Goal: Information Seeking & Learning: Check status

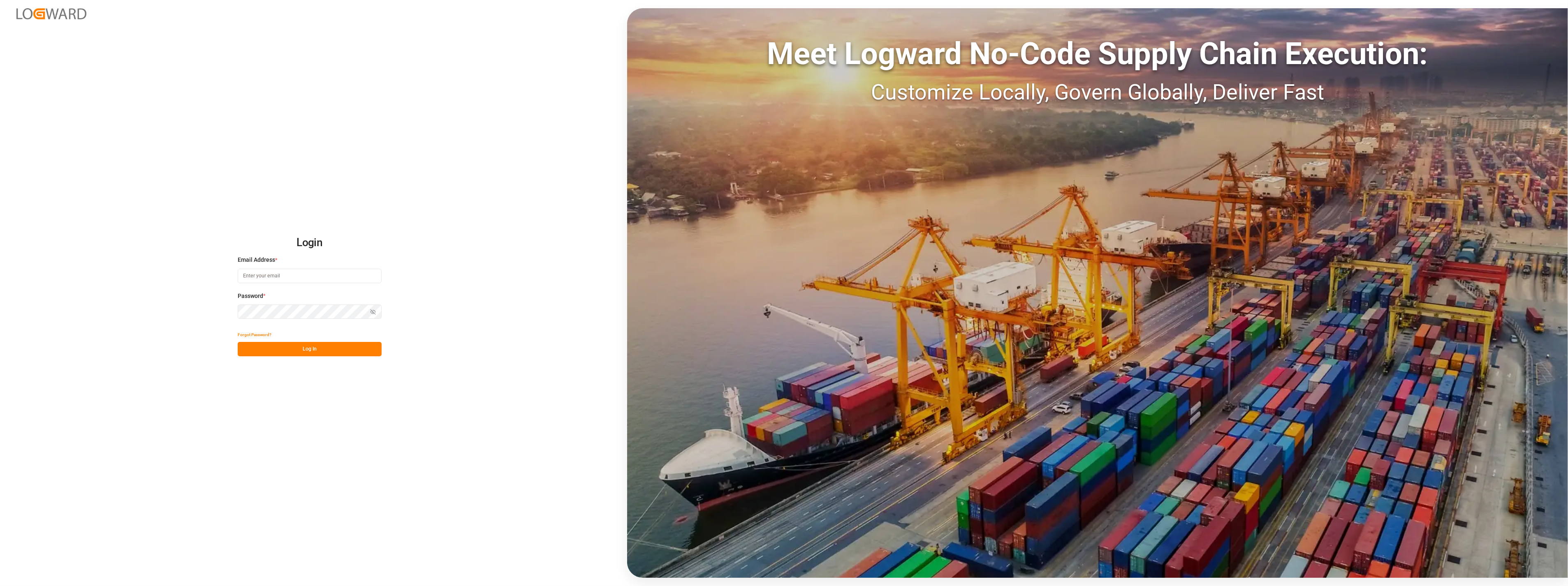
type input "[PERSON_NAME][EMAIL_ADDRESS][PERSON_NAME][DOMAIN_NAME]"
click at [273, 344] on button "Log In" at bounding box center [309, 349] width 144 height 15
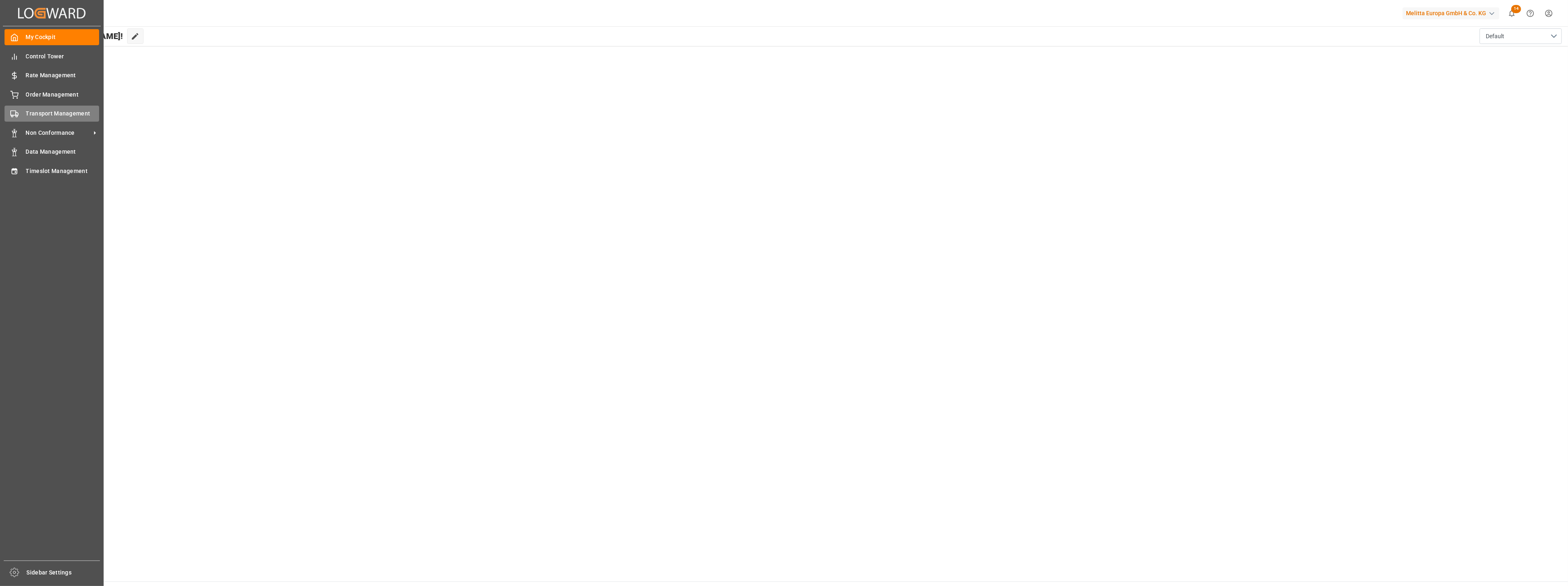
click at [62, 113] on span "Transport Management" at bounding box center [63, 114] width 74 height 9
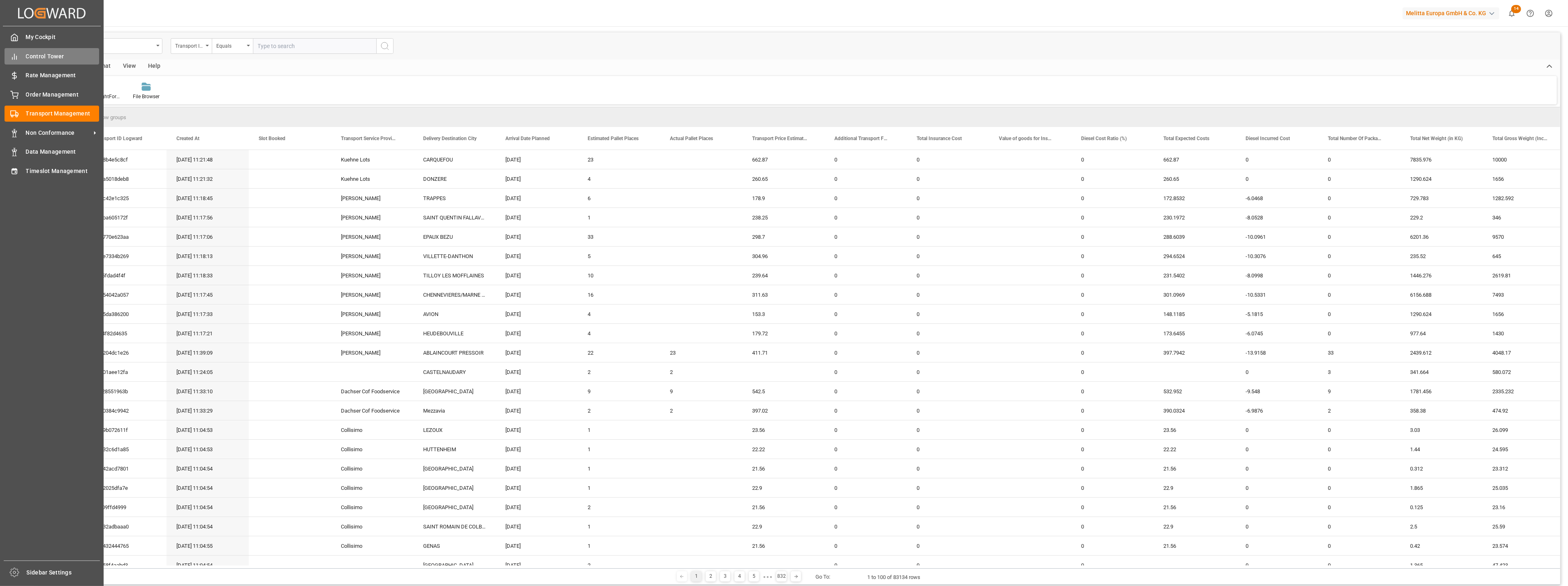
click at [15, 57] on line at bounding box center [15, 57] width 0 height 5
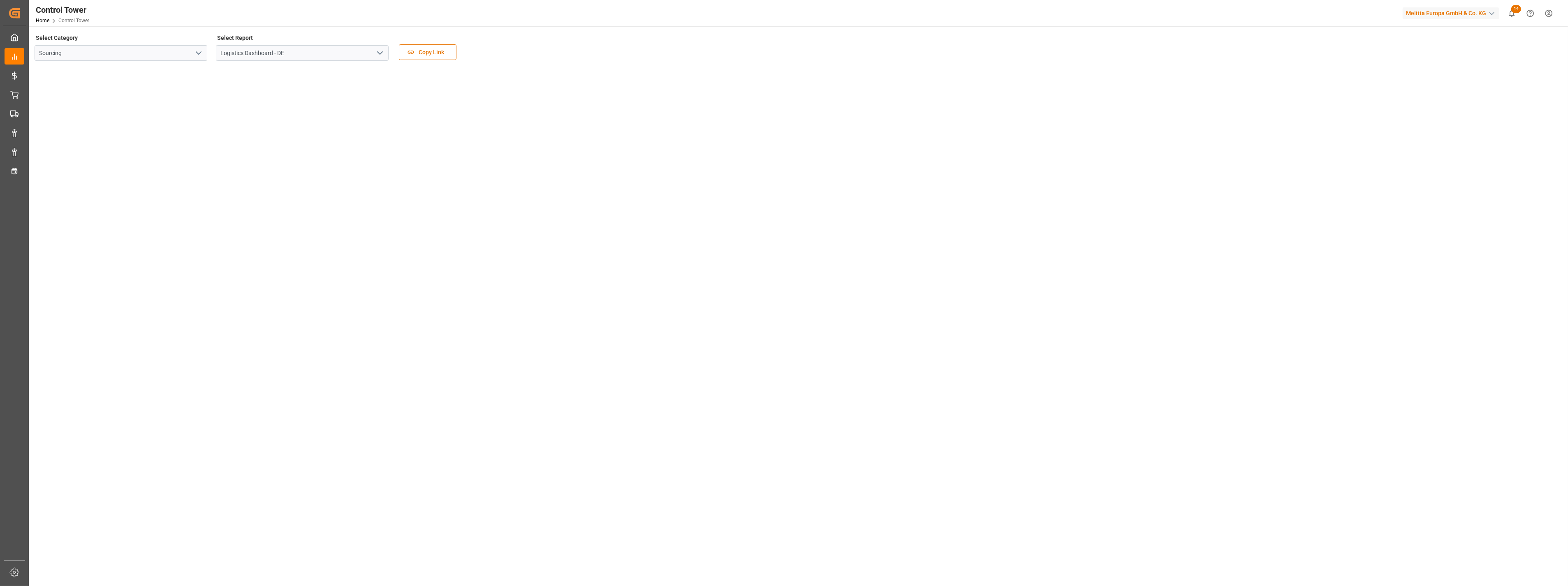
click at [705, 211] on tableau-viz at bounding box center [797, 386] width 1524 height 638
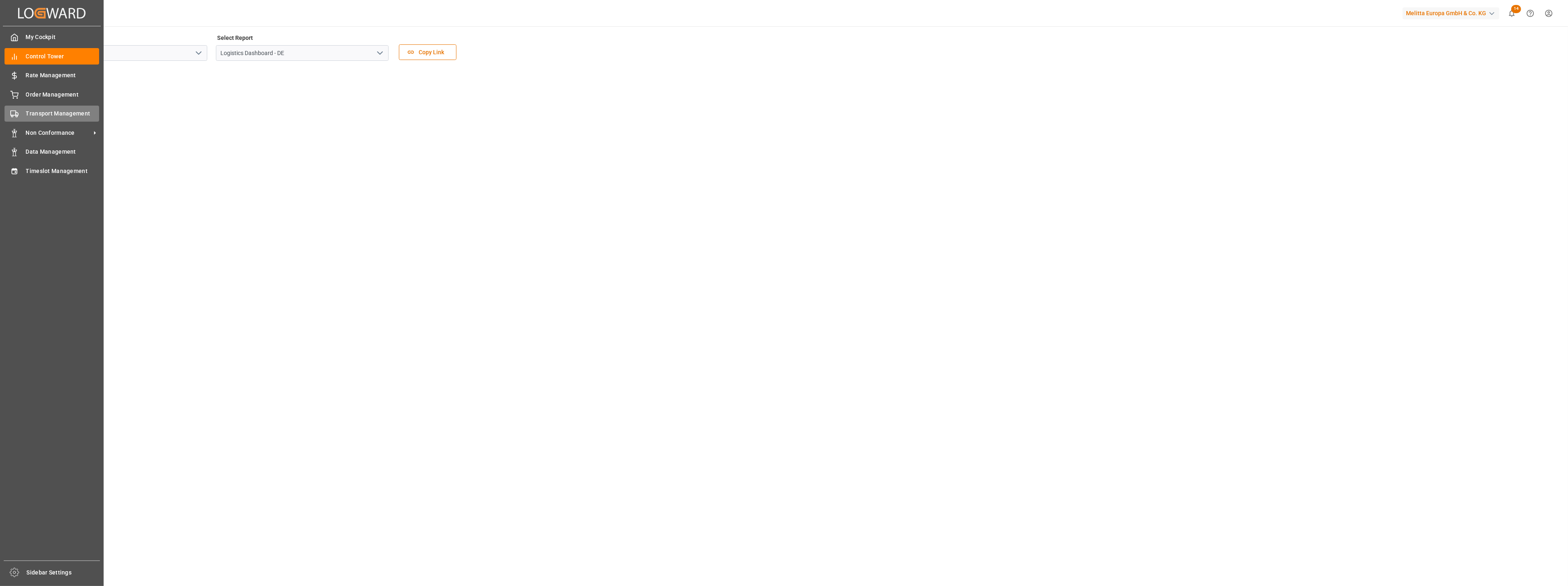
click at [21, 115] on div "Transport Management Transport Management" at bounding box center [51, 114] width 94 height 16
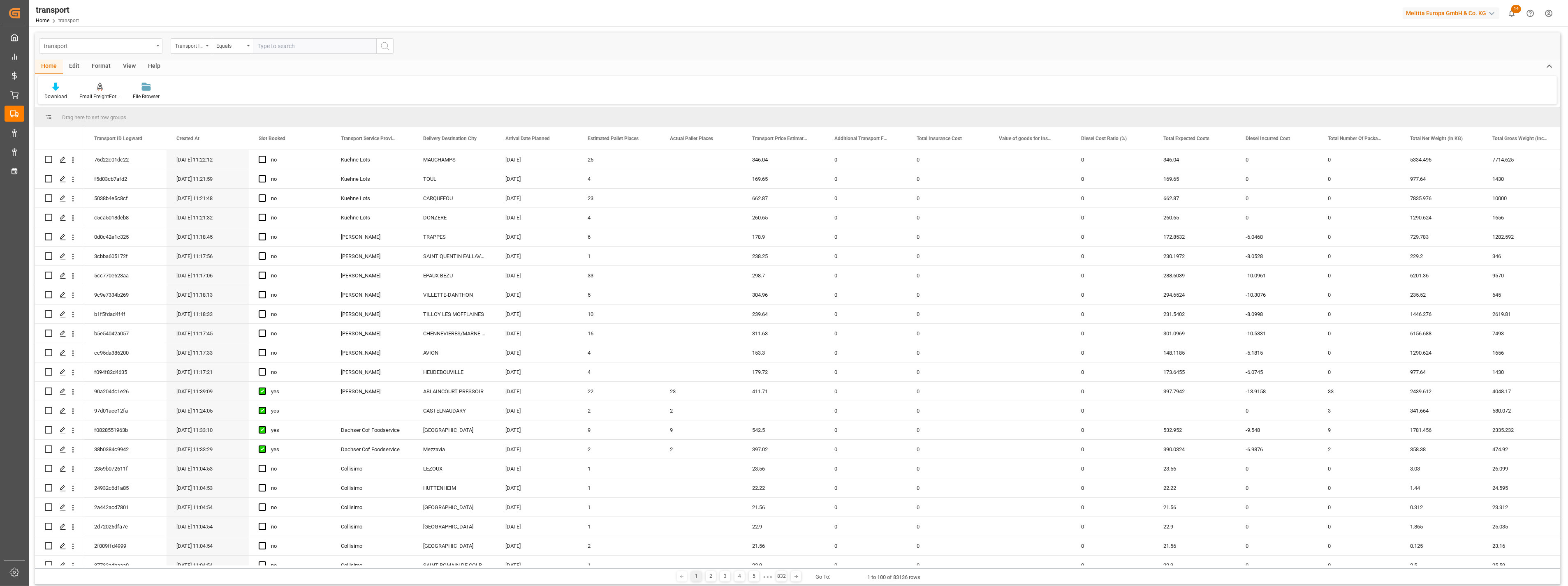
click at [155, 44] on div "transport" at bounding box center [100, 46] width 124 height 16
click at [73, 63] on input "text" at bounding box center [100, 65] width 116 height 13
type input "trans"
click at [88, 97] on div "Transport DE" at bounding box center [100, 101] width 122 height 17
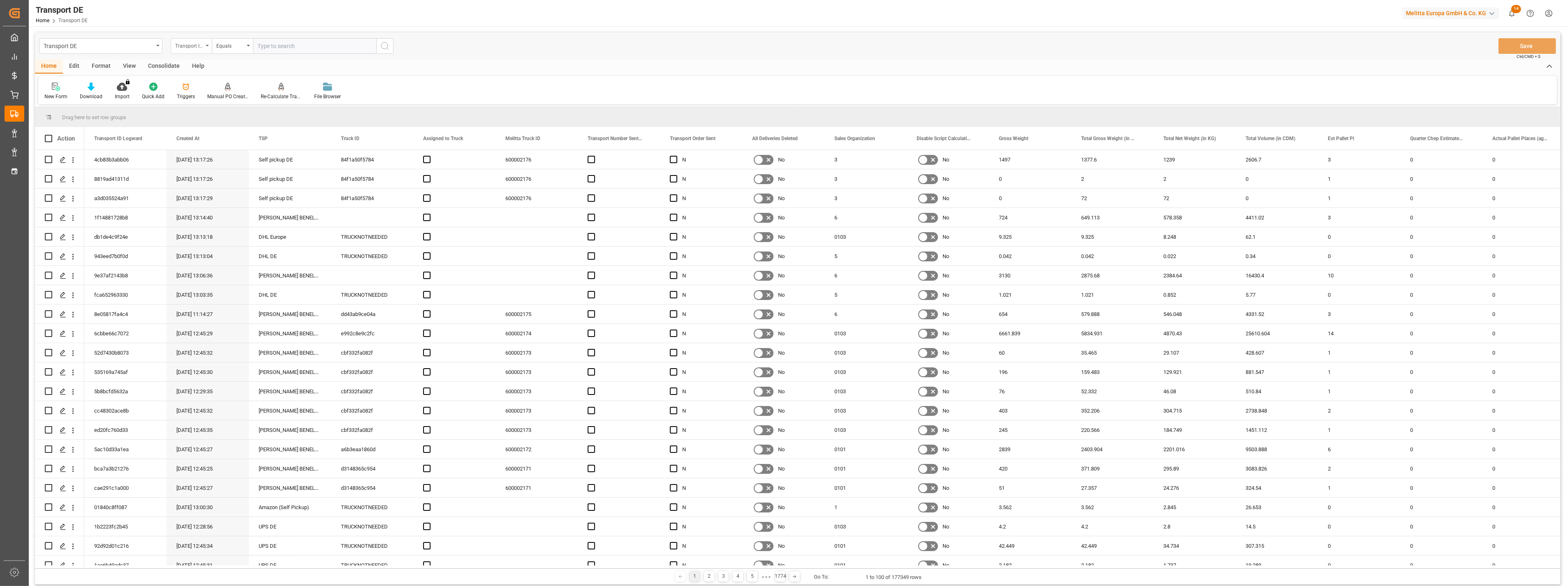
click at [198, 46] on div "Transport ID Logward" at bounding box center [189, 45] width 28 height 10
click at [210, 136] on div "Truck ID" at bounding box center [232, 136] width 122 height 17
click at [194, 44] on div "Truck ID" at bounding box center [189, 45] width 28 height 10
type input "des"
click at [210, 120] on div "Destination Country" at bounding box center [232, 127] width 122 height 17
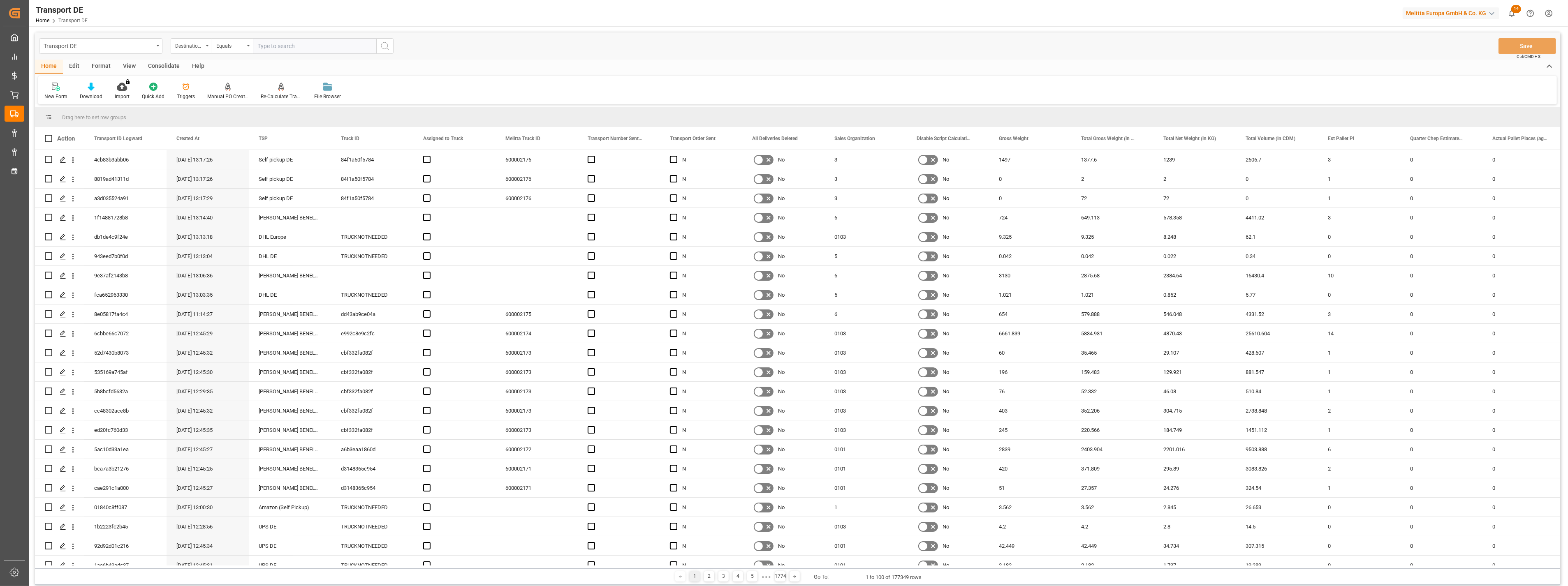
click at [268, 46] on input "text" at bounding box center [314, 46] width 124 height 16
type input "CH"
click at [387, 44] on icon "search button" at bounding box center [385, 46] width 10 height 10
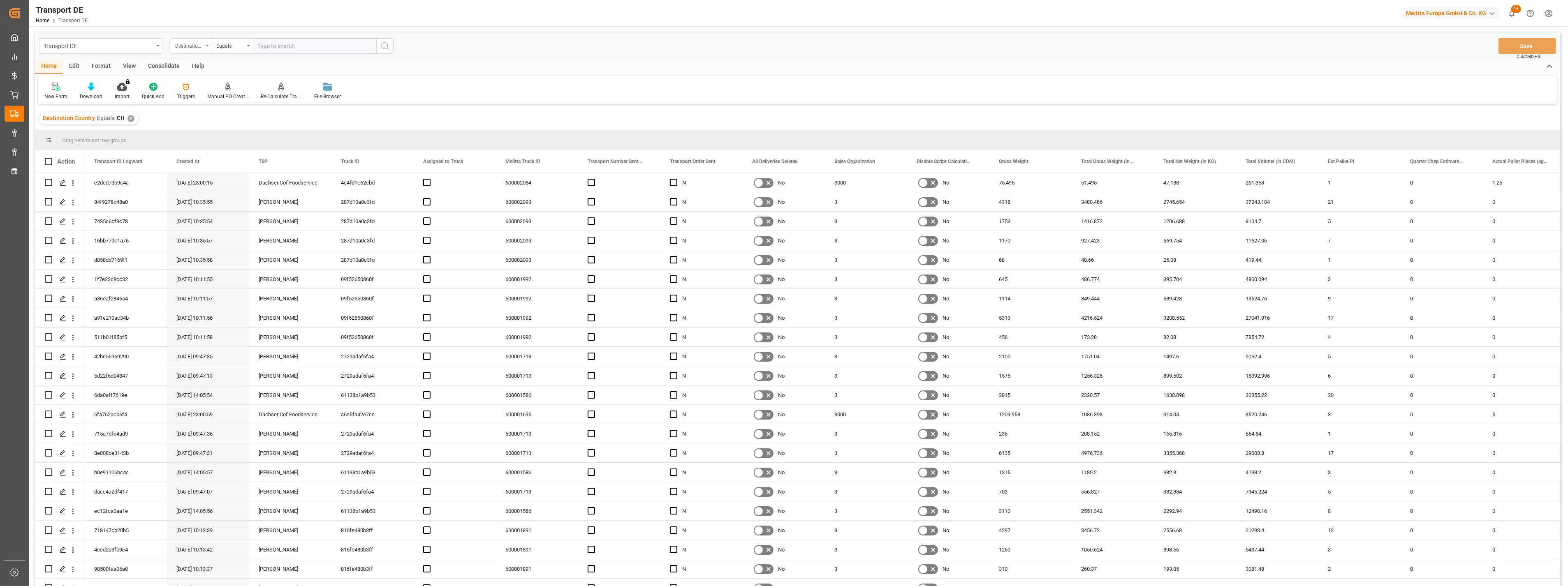
click at [197, 47] on div "Destination Country" at bounding box center [189, 45] width 28 height 10
click at [191, 64] on input "text" at bounding box center [232, 65] width 116 height 13
type input "a"
type input "I"
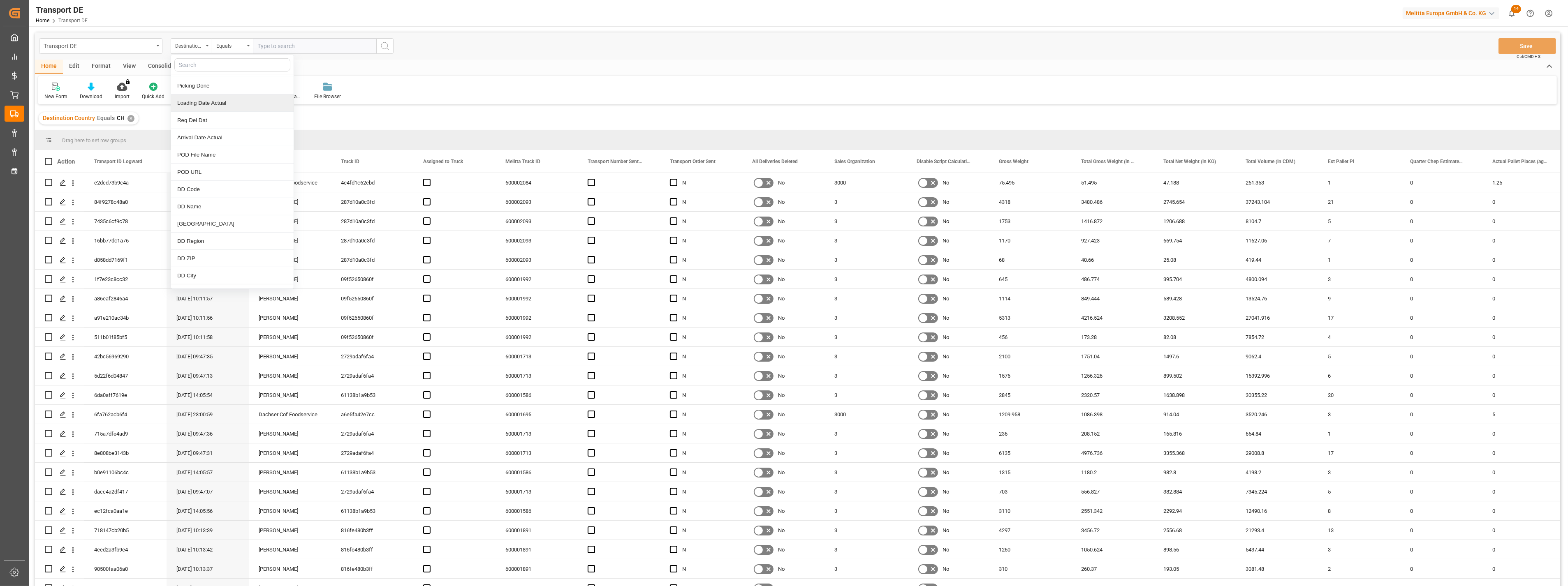
click at [211, 100] on div "Loading Date Actual" at bounding box center [232, 103] width 122 height 17
click at [234, 44] on div "Equals" at bounding box center [230, 45] width 28 height 10
click at [253, 153] on div "In range" at bounding box center [273, 153] width 122 height 17
click at [295, 49] on input "text" at bounding box center [283, 46] width 61 height 16
click at [265, 64] on div "[DATE]" at bounding box center [312, 66] width 117 height 9
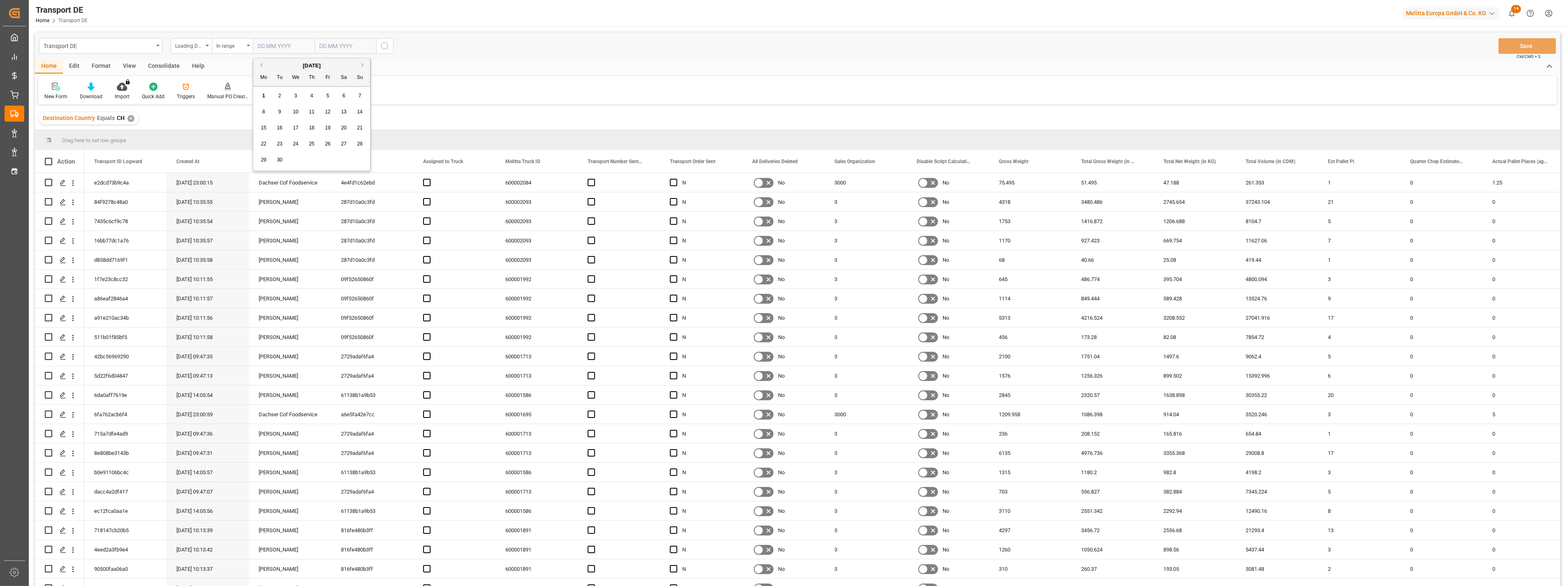
click at [262, 65] on div "[DATE]" at bounding box center [312, 66] width 117 height 9
click at [262, 69] on div "[DATE]" at bounding box center [312, 66] width 117 height 9
click at [258, 66] on button "Previous Month" at bounding box center [260, 65] width 5 height 5
click at [264, 159] on span "25" at bounding box center [263, 159] width 5 height 5
type input "[DATE]"
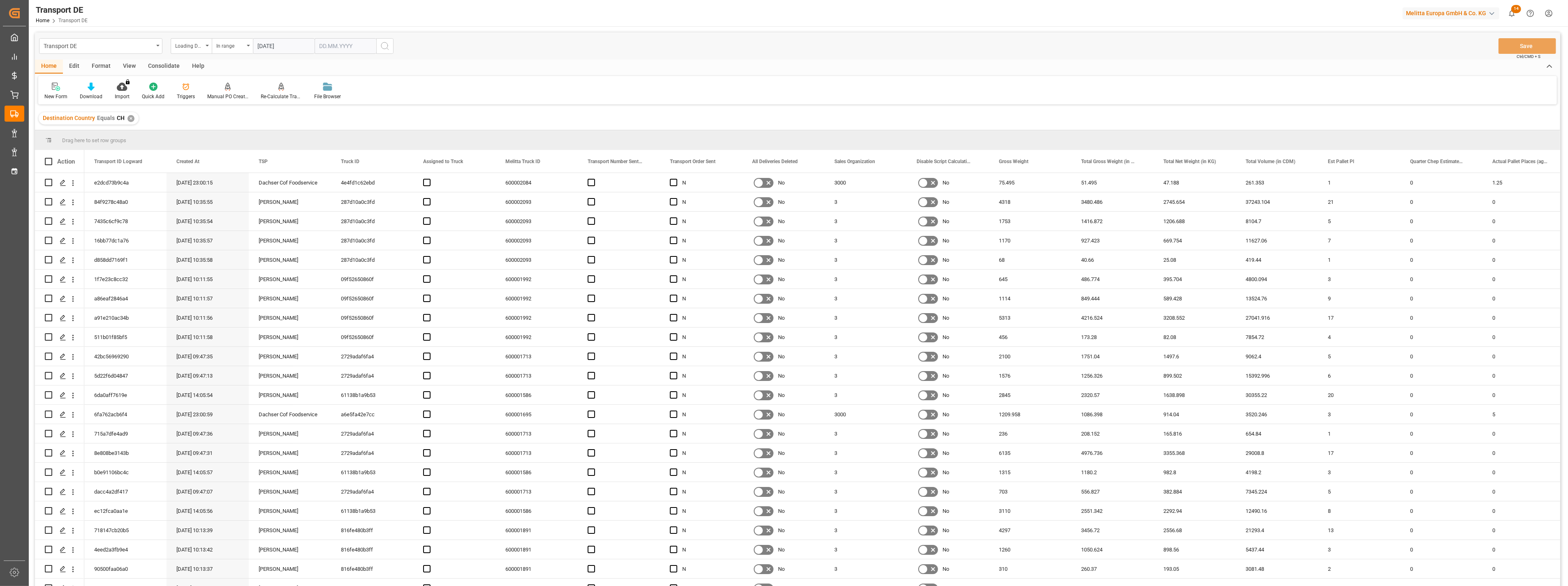
click at [315, 46] on input "text" at bounding box center [283, 46] width 61 height 16
click at [327, 96] on div "1" at bounding box center [325, 96] width 10 height 10
click at [366, 44] on input "[DATE]" at bounding box center [345, 46] width 61 height 16
click at [383, 93] on div "1 2 3 4 5 6 7" at bounding box center [374, 96] width 112 height 16
click at [385, 93] on div "5" at bounding box center [390, 96] width 10 height 10
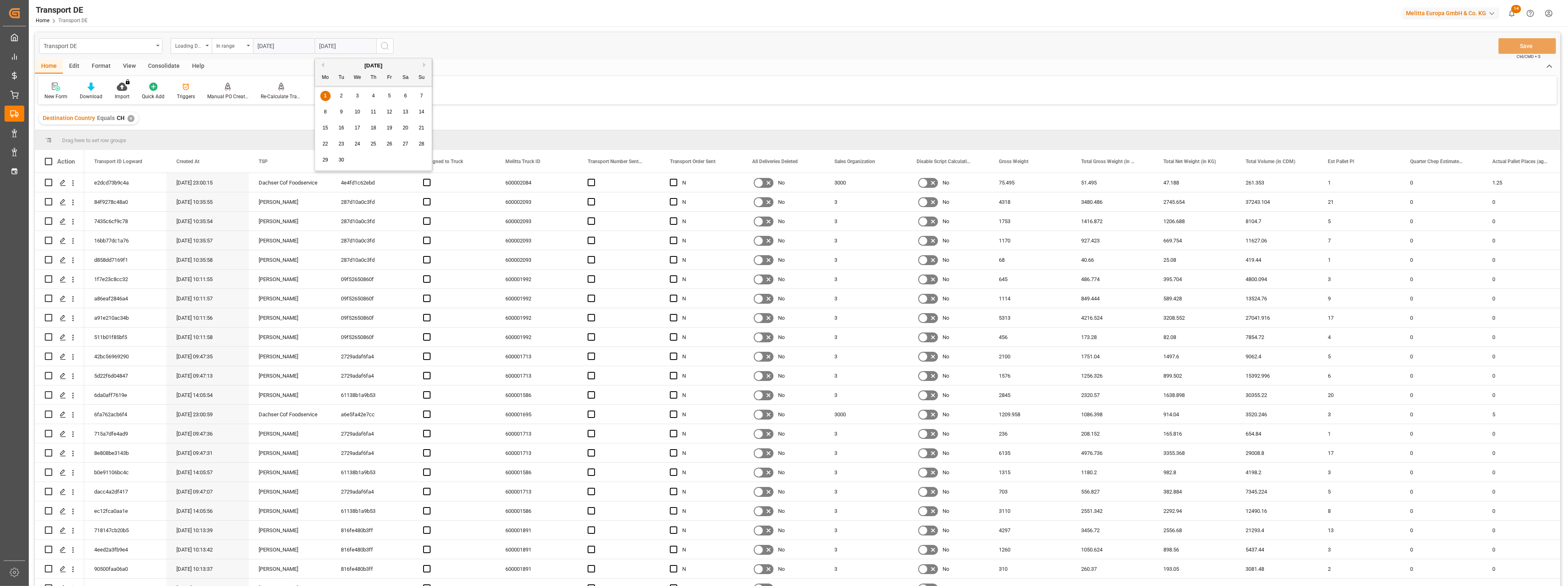
type input "[DATE]"
click at [379, 41] on button "search button" at bounding box center [385, 46] width 17 height 16
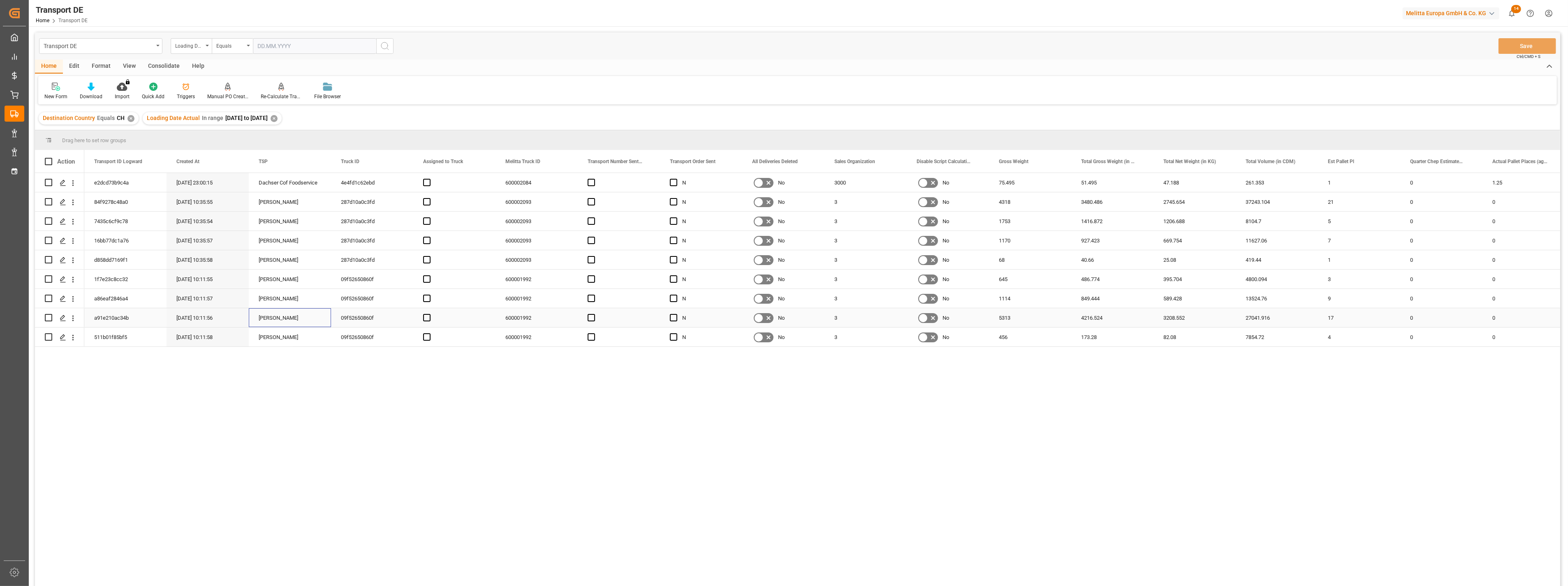
click at [273, 316] on div "[PERSON_NAME]" at bounding box center [290, 318] width 82 height 19
click at [192, 43] on div "Loading Date Actual" at bounding box center [189, 45] width 28 height 10
type input "ü"
type input "pl"
click at [216, 138] on div "[DOMAIN_NAME] Dat" at bounding box center [232, 136] width 122 height 17
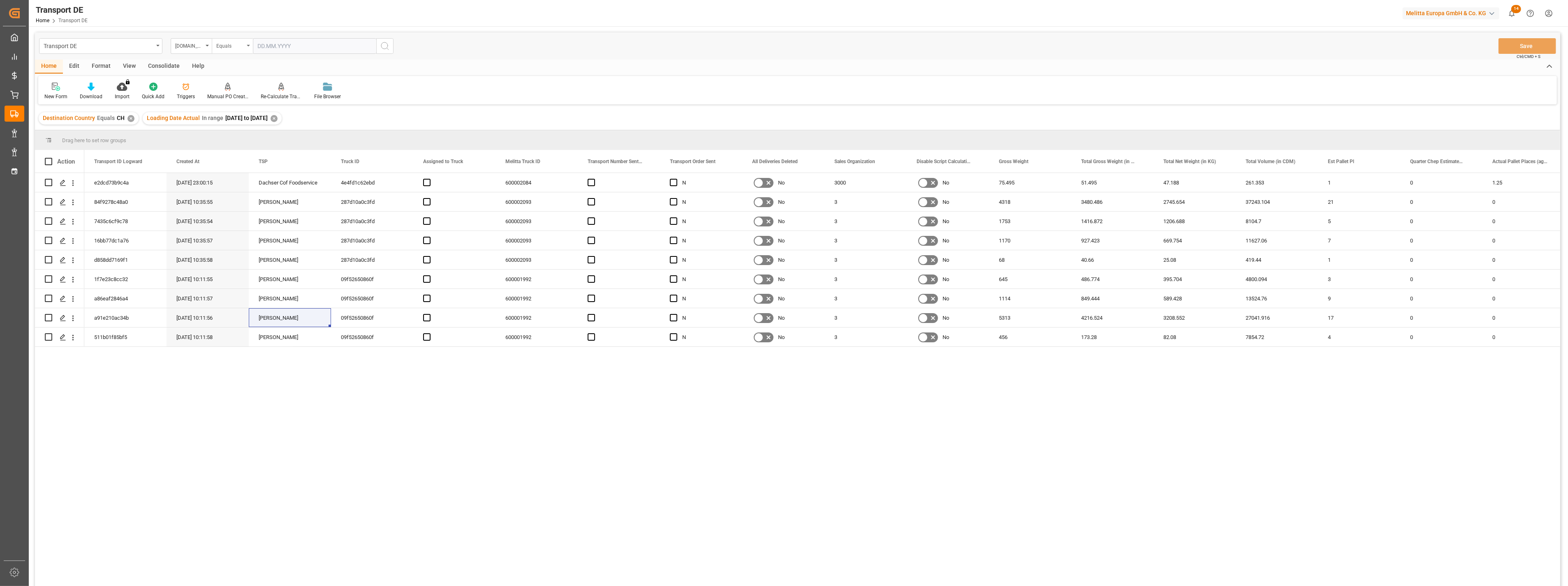
click at [240, 47] on div "Equals" at bounding box center [230, 45] width 28 height 10
click at [251, 151] on div "In range" at bounding box center [273, 153] width 122 height 17
click at [276, 44] on input "text" at bounding box center [283, 46] width 61 height 16
click at [261, 96] on div "1" at bounding box center [264, 96] width 10 height 10
type input "[DATE]"
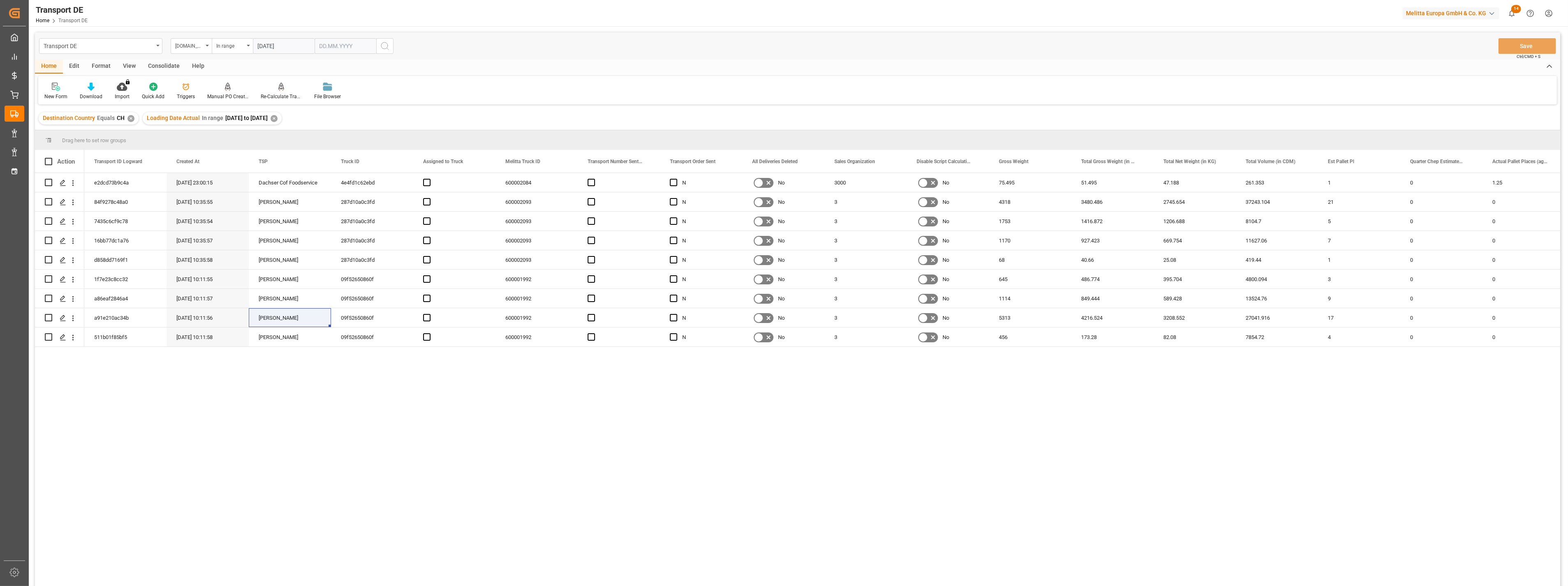
click at [315, 44] on input "text" at bounding box center [283, 46] width 61 height 16
click at [339, 112] on div "9" at bounding box center [341, 112] width 10 height 10
type input "[DATE]"
click at [383, 47] on icon "search button" at bounding box center [385, 46] width 10 height 10
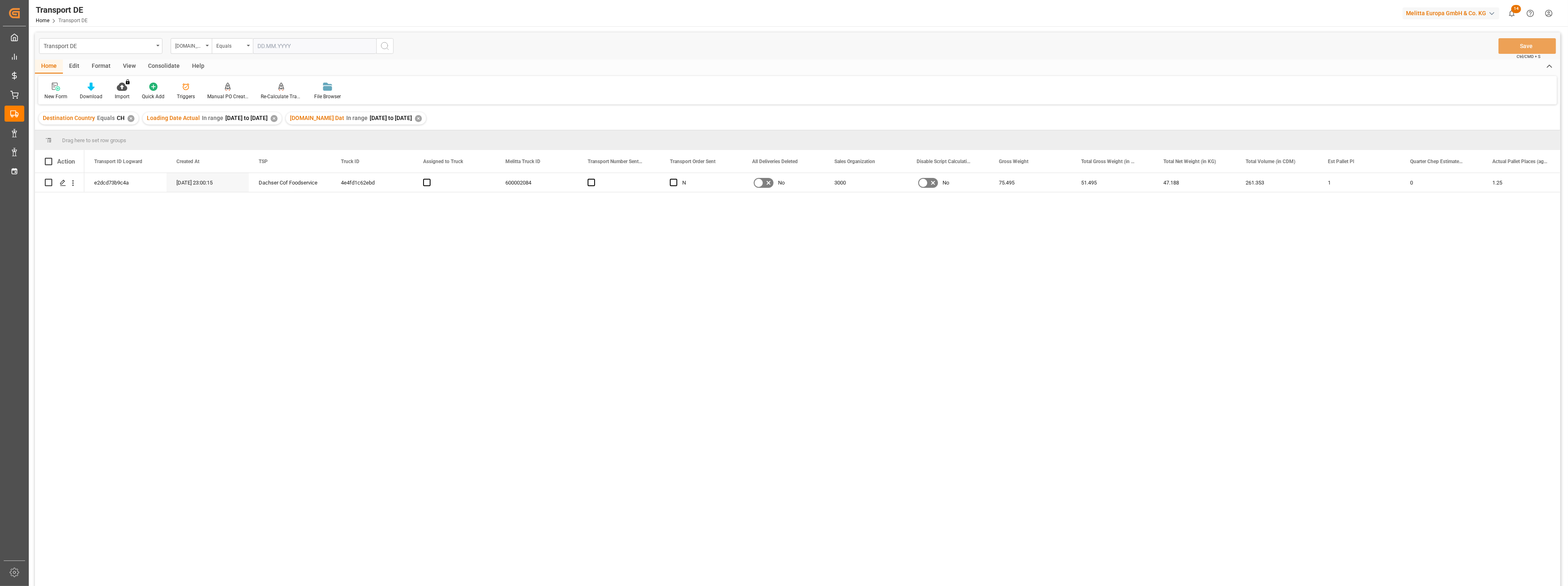
click at [278, 120] on div "✕" at bounding box center [274, 118] width 7 height 7
drag, startPoint x: 429, startPoint y: 338, endPoint x: 360, endPoint y: 233, distance: 125.6
click at [429, 338] on div "e2dcd73b9c4a [DATE] 23:00:15 Dachser Cof Foodservice 4e4fd1c62ebd 600002084 N N…" at bounding box center [822, 382] width 1476 height 419
